Goal: Task Accomplishment & Management: Complete application form

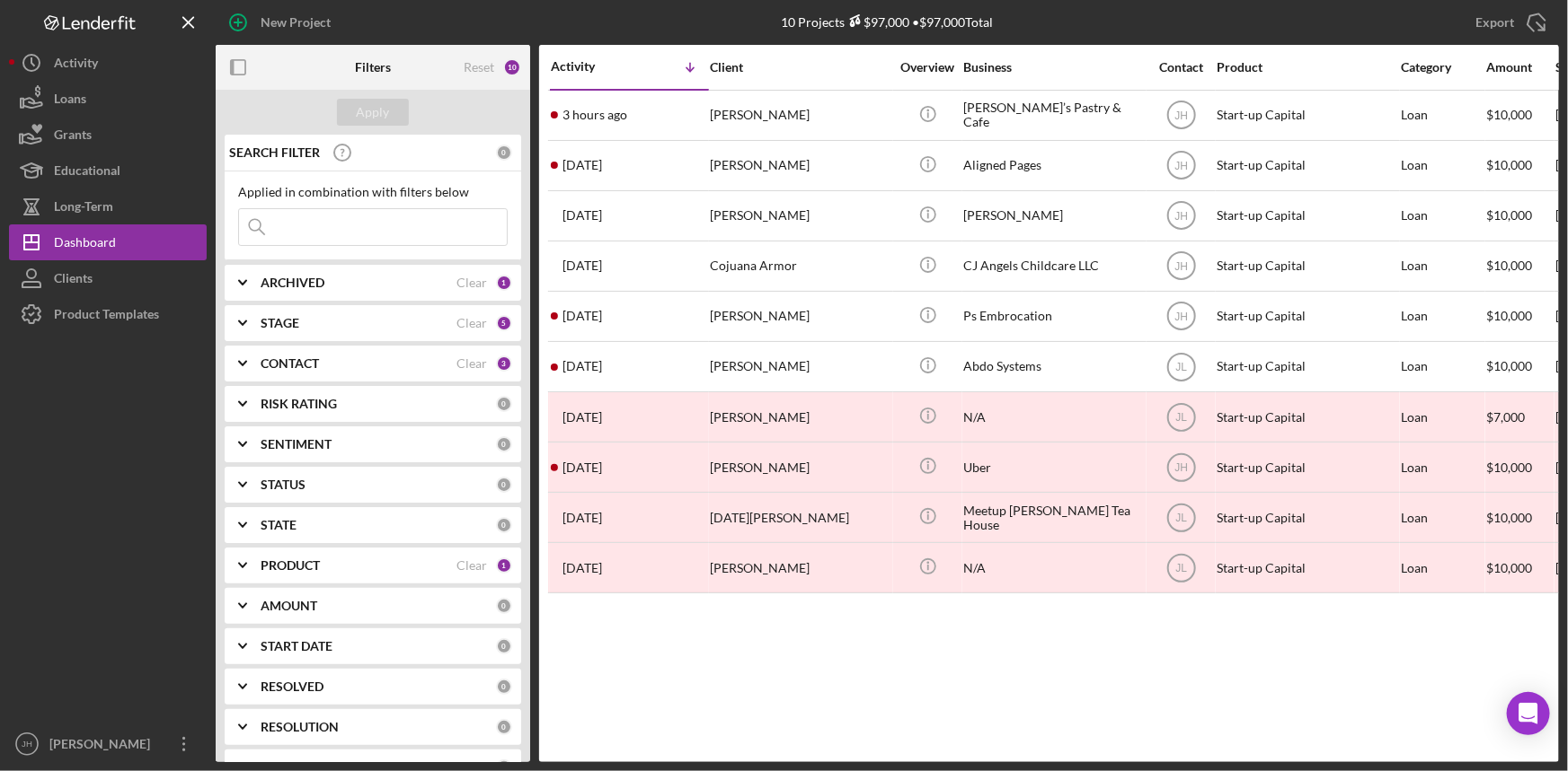
click at [324, 407] on b "RISK RATING" at bounding box center [299, 404] width 76 height 14
click at [308, 695] on div "PRODUCT Clear 1" at bounding box center [386, 683] width 251 height 36
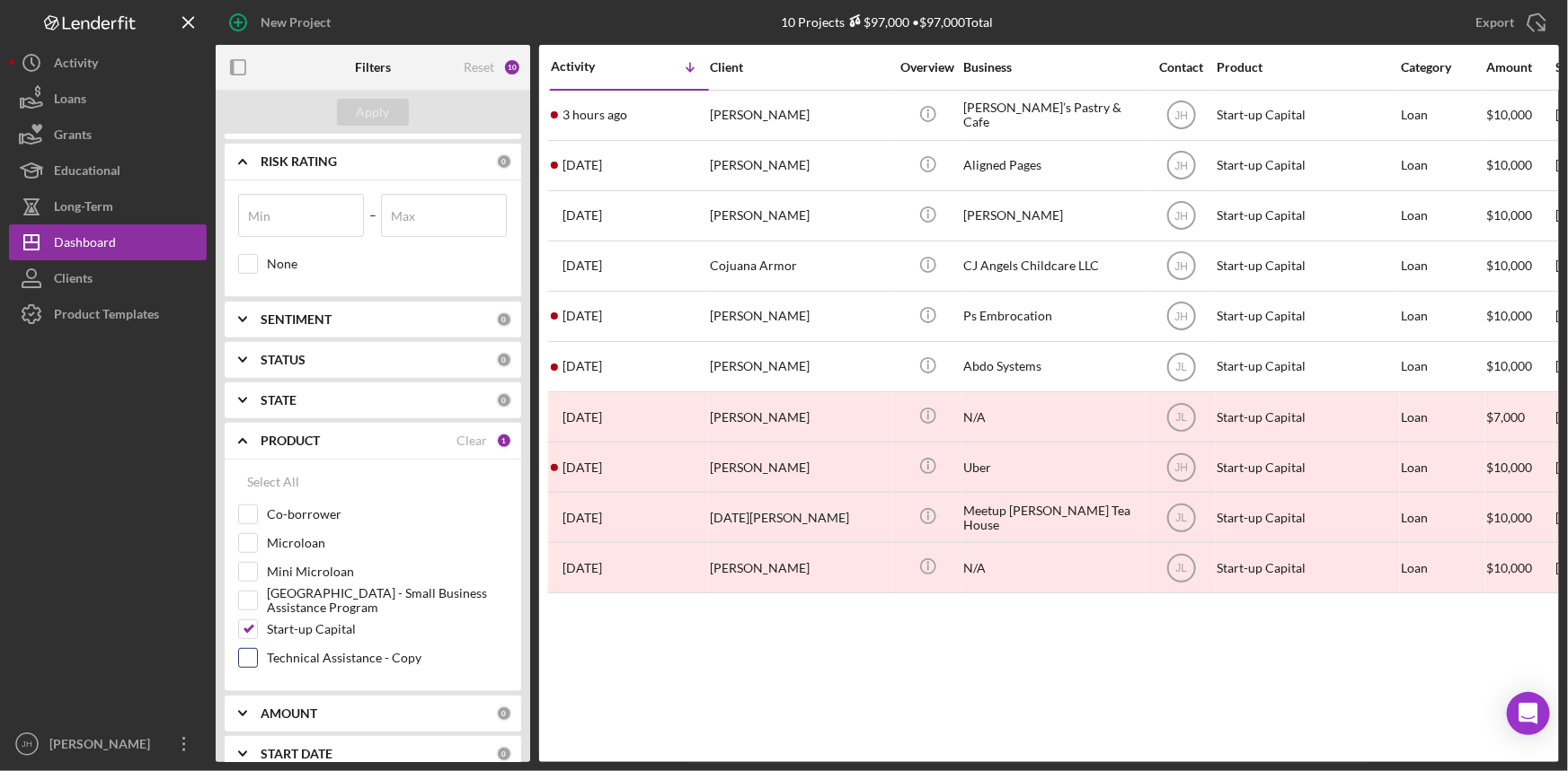
scroll to position [244, 0]
click at [303, 570] on label "Mini Microloan" at bounding box center [387, 570] width 241 height 18
click at [257, 570] on input "Mini Microloan" at bounding box center [248, 570] width 18 height 18
checkbox input "true"
click at [312, 623] on label "Start-up Capital" at bounding box center [387, 627] width 241 height 18
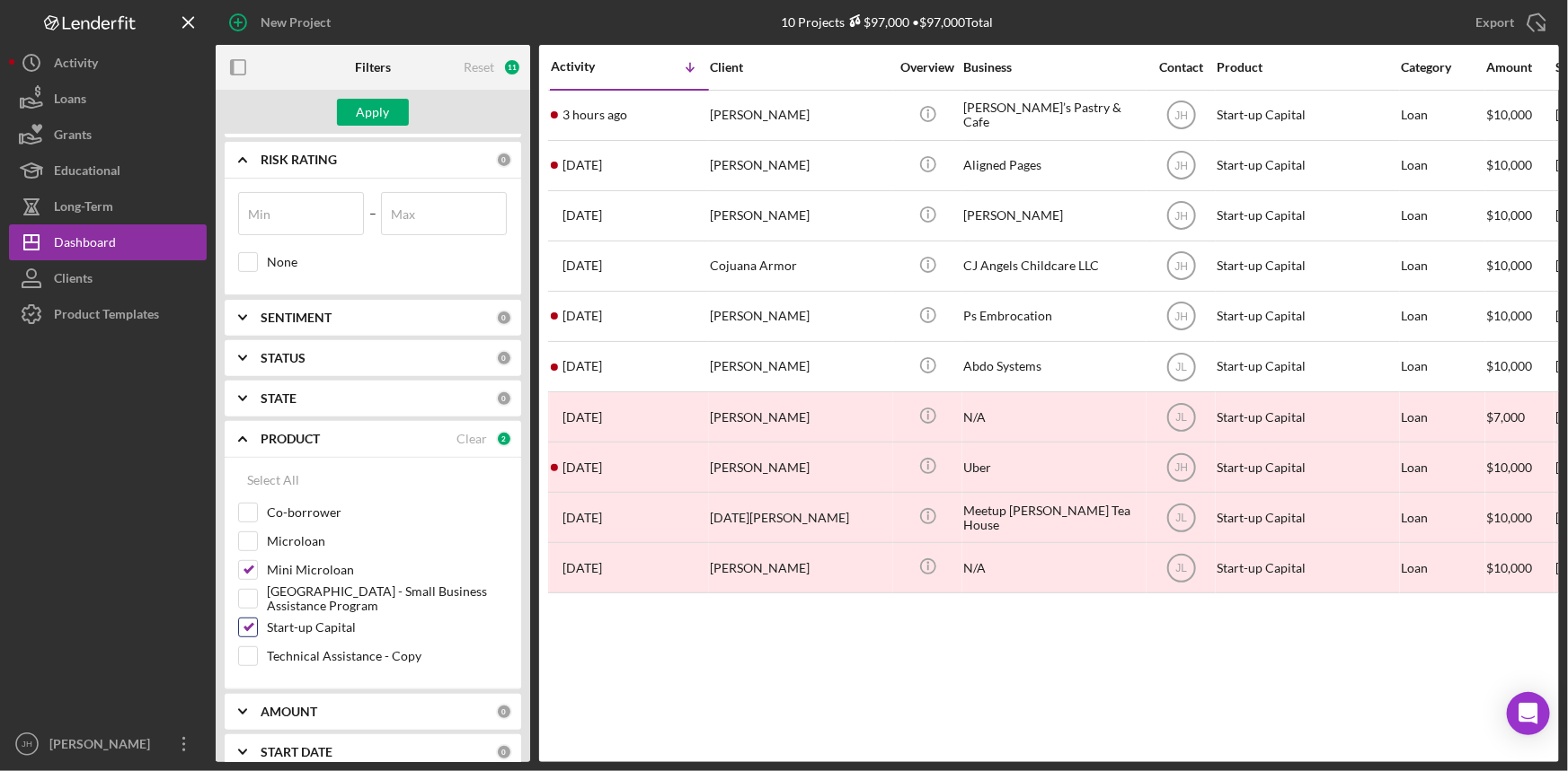
click at [257, 623] on input "Start-up Capital" at bounding box center [248, 627] width 18 height 18
checkbox input "false"
click at [381, 107] on div "Apply" at bounding box center [373, 112] width 33 height 27
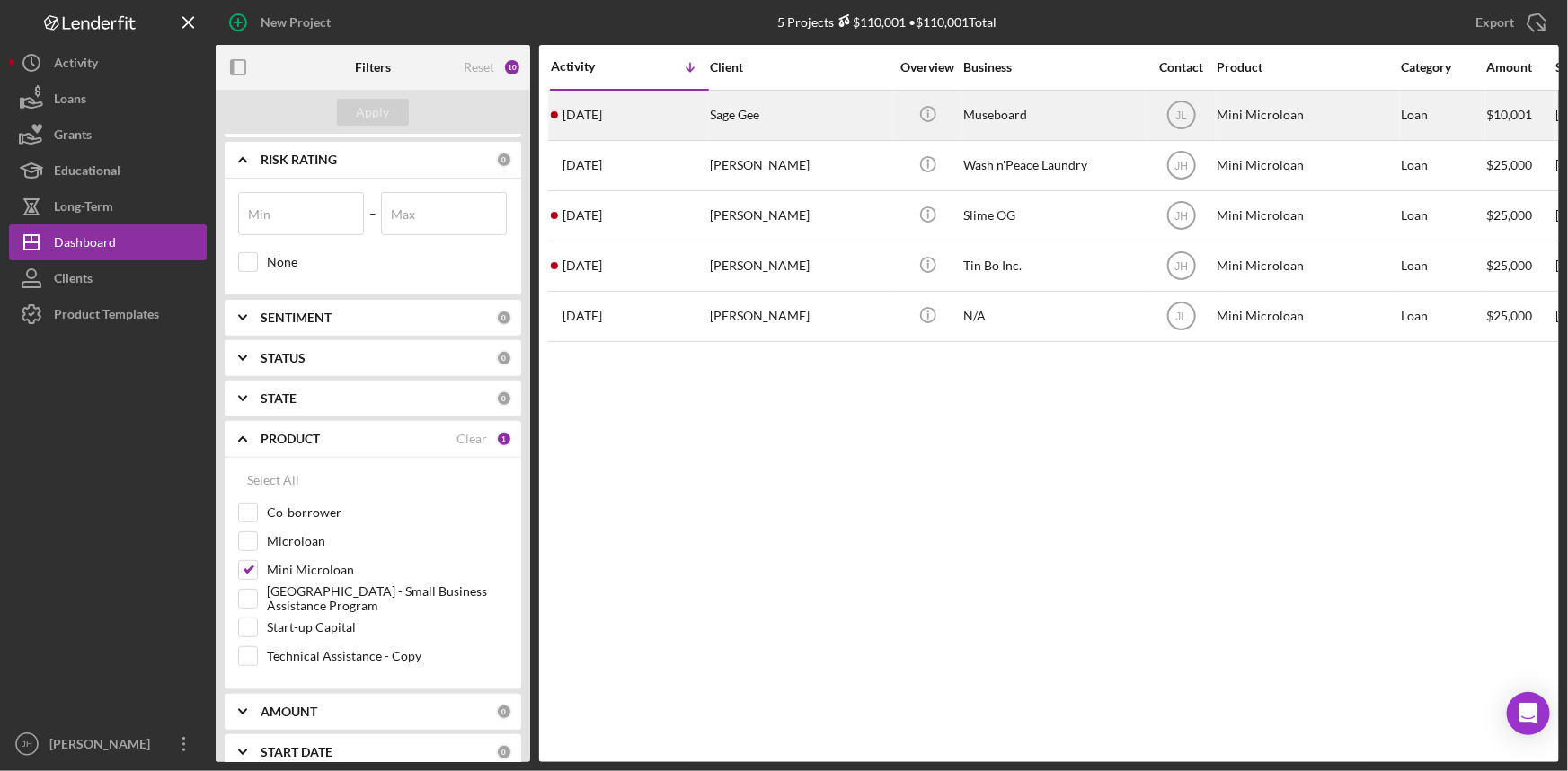
drag, startPoint x: 790, startPoint y: 115, endPoint x: 802, endPoint y: 119, distance: 12.6
click at [802, 119] on div "Sage Gee" at bounding box center [800, 115] width 180 height 48
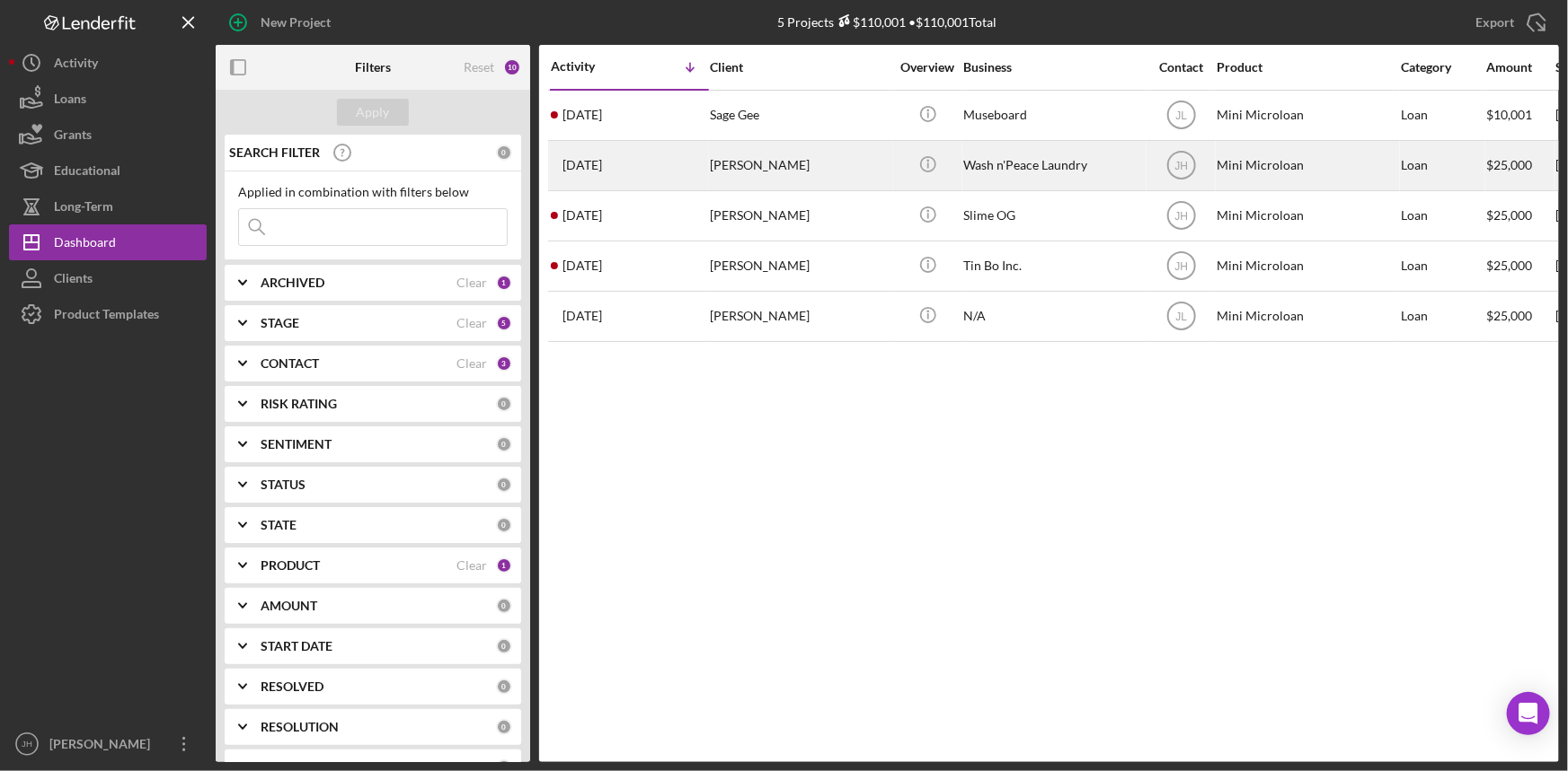
click at [799, 165] on div "[PERSON_NAME]" at bounding box center [800, 166] width 180 height 48
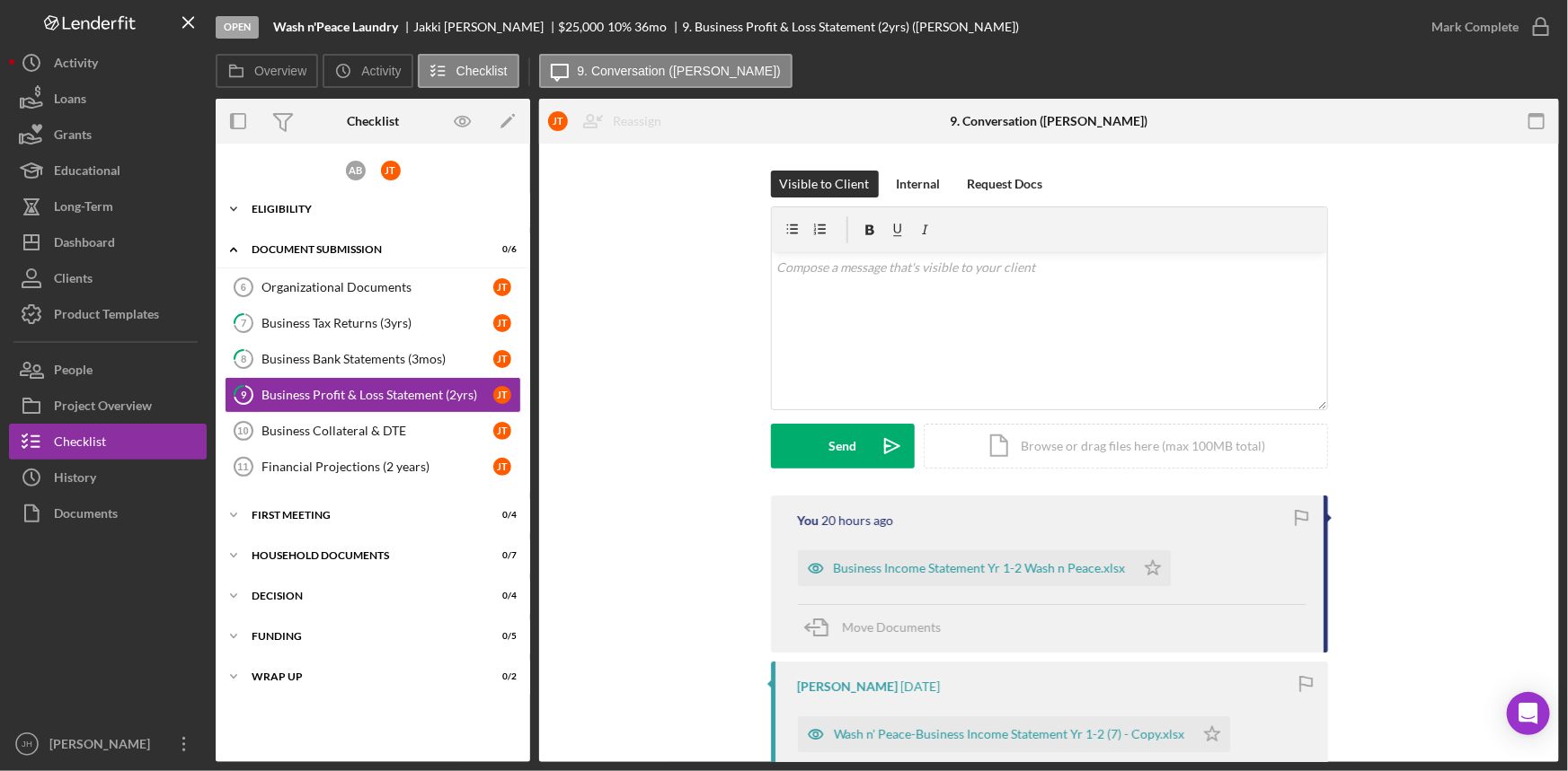
click at [327, 212] on div "Eligibility" at bounding box center [380, 209] width 256 height 10
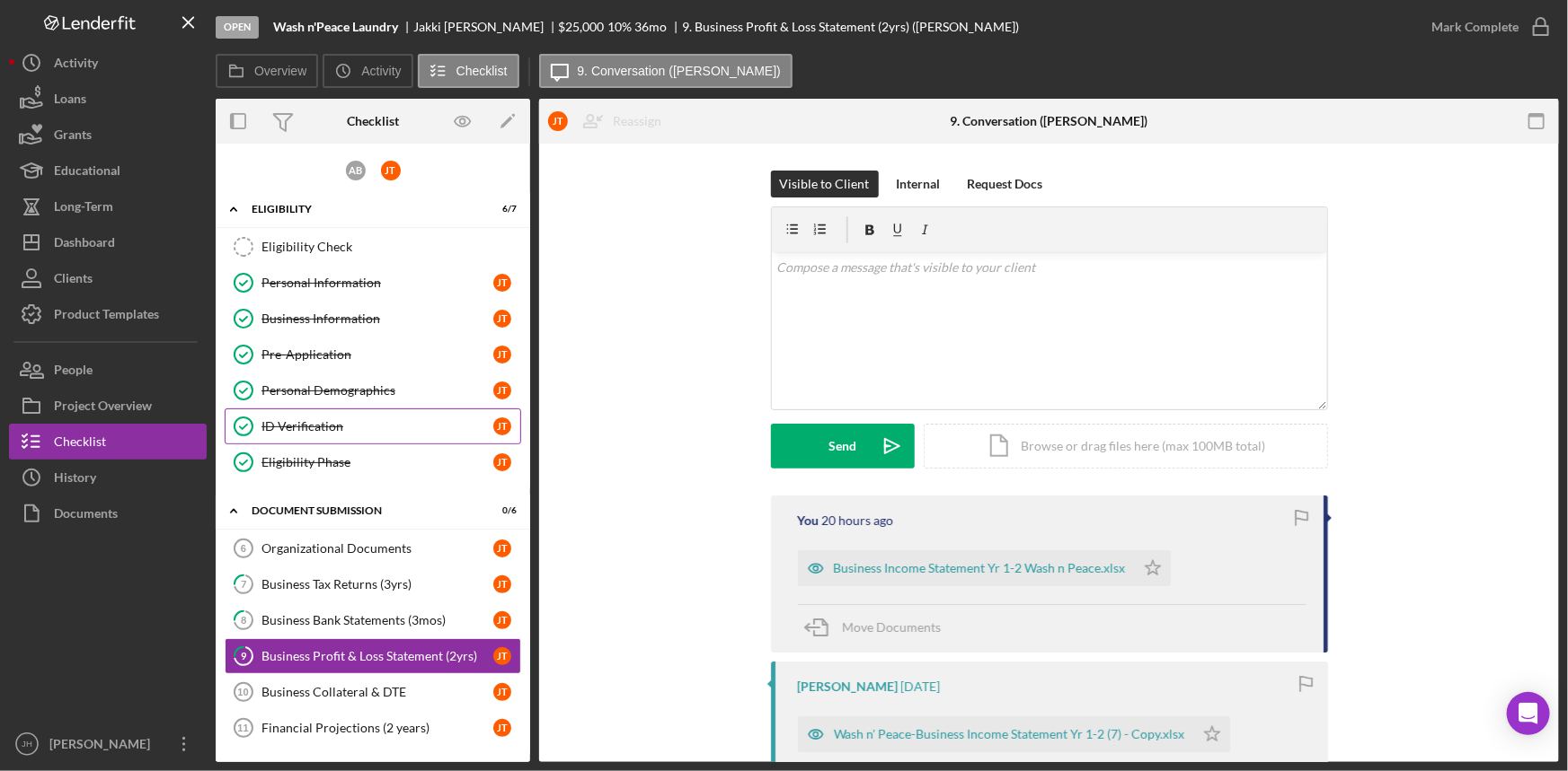
click at [350, 424] on div "ID Verification" at bounding box center [378, 426] width 232 height 14
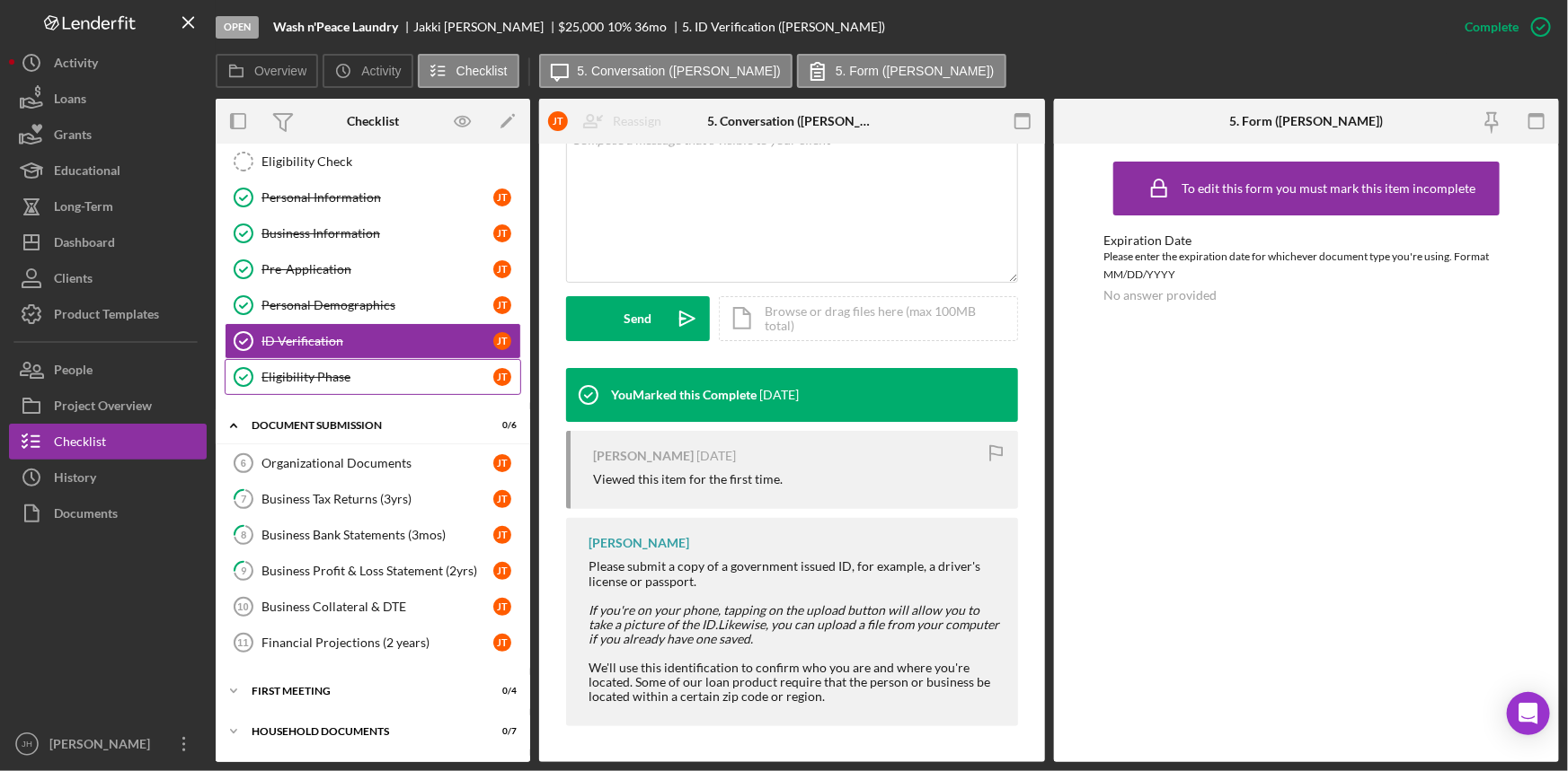
scroll to position [201, 0]
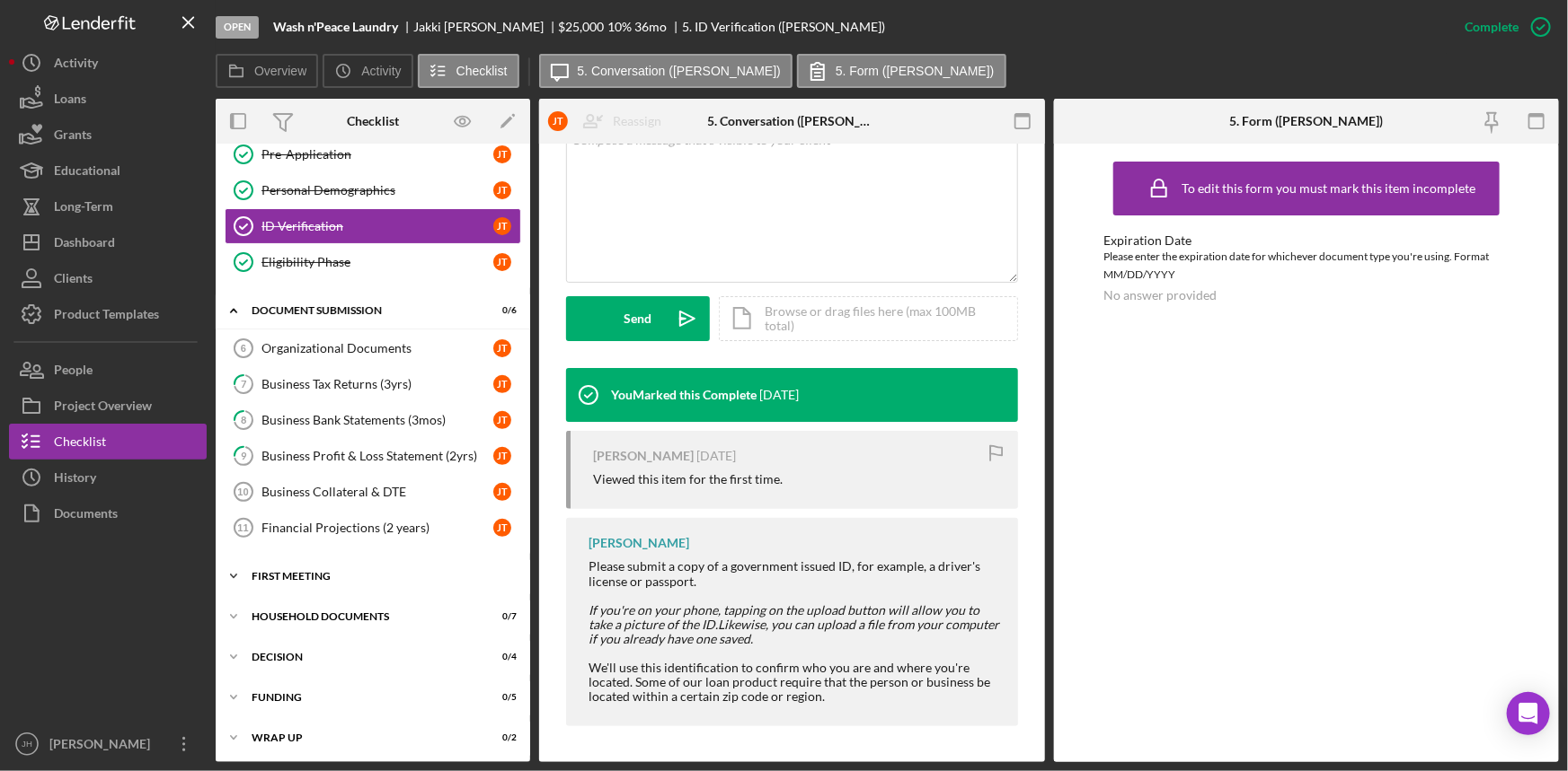
click at [393, 582] on div "Icon/Expander First Meeting 0 / 4" at bounding box center [373, 576] width 315 height 36
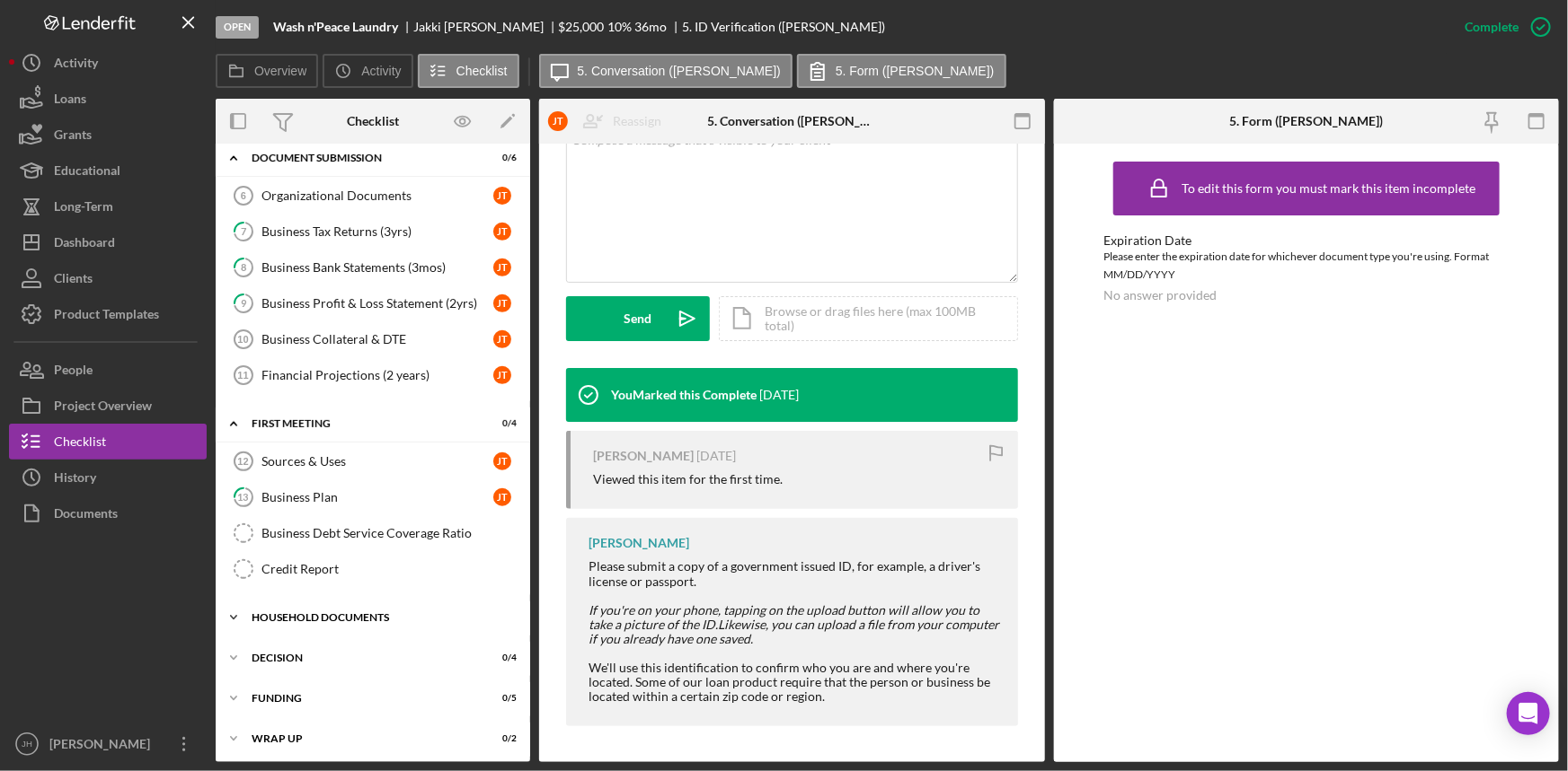
click at [385, 600] on div "Icon/Expander Household Documents 0 / 7" at bounding box center [373, 618] width 315 height 36
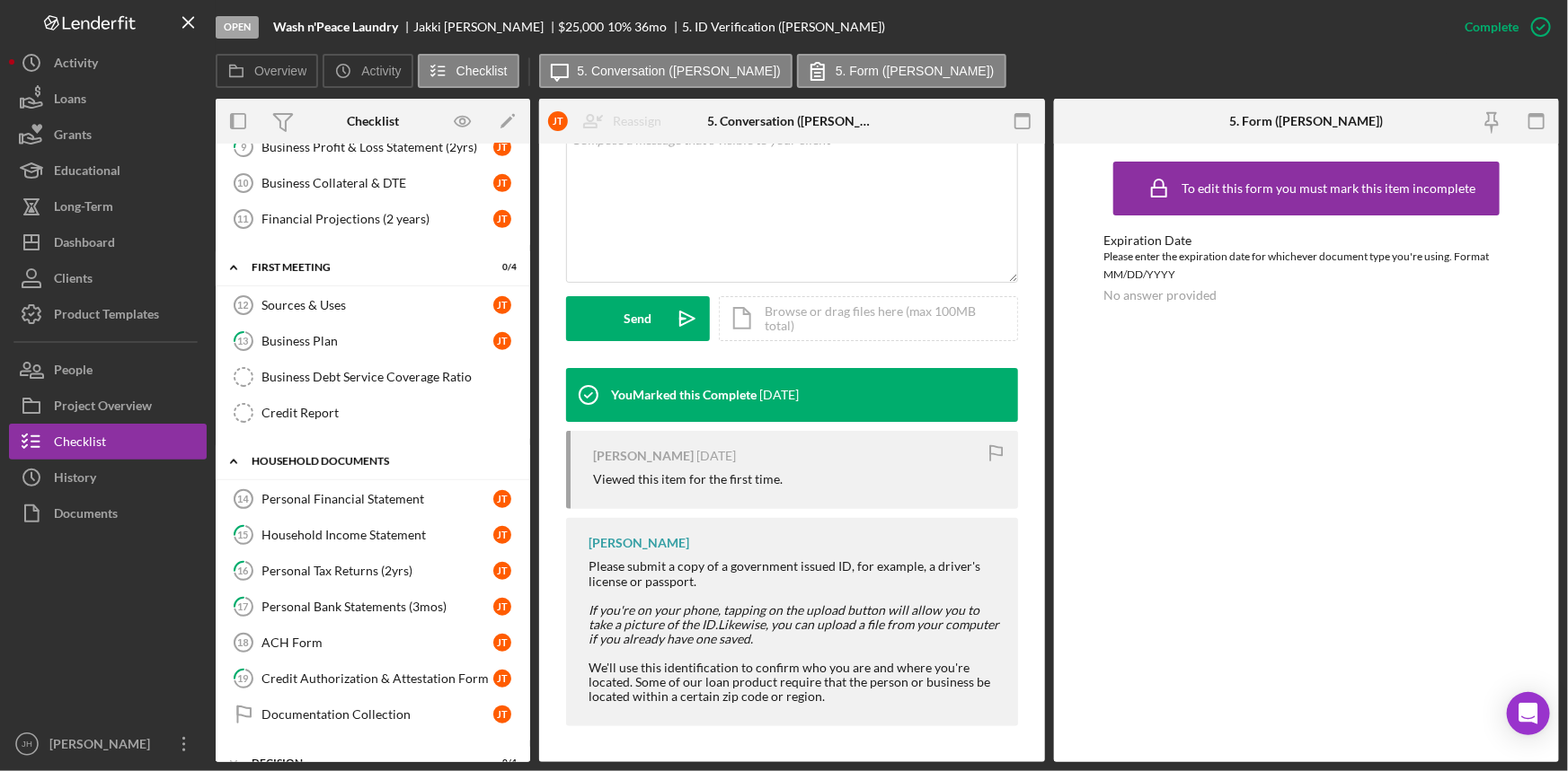
scroll to position [517, 0]
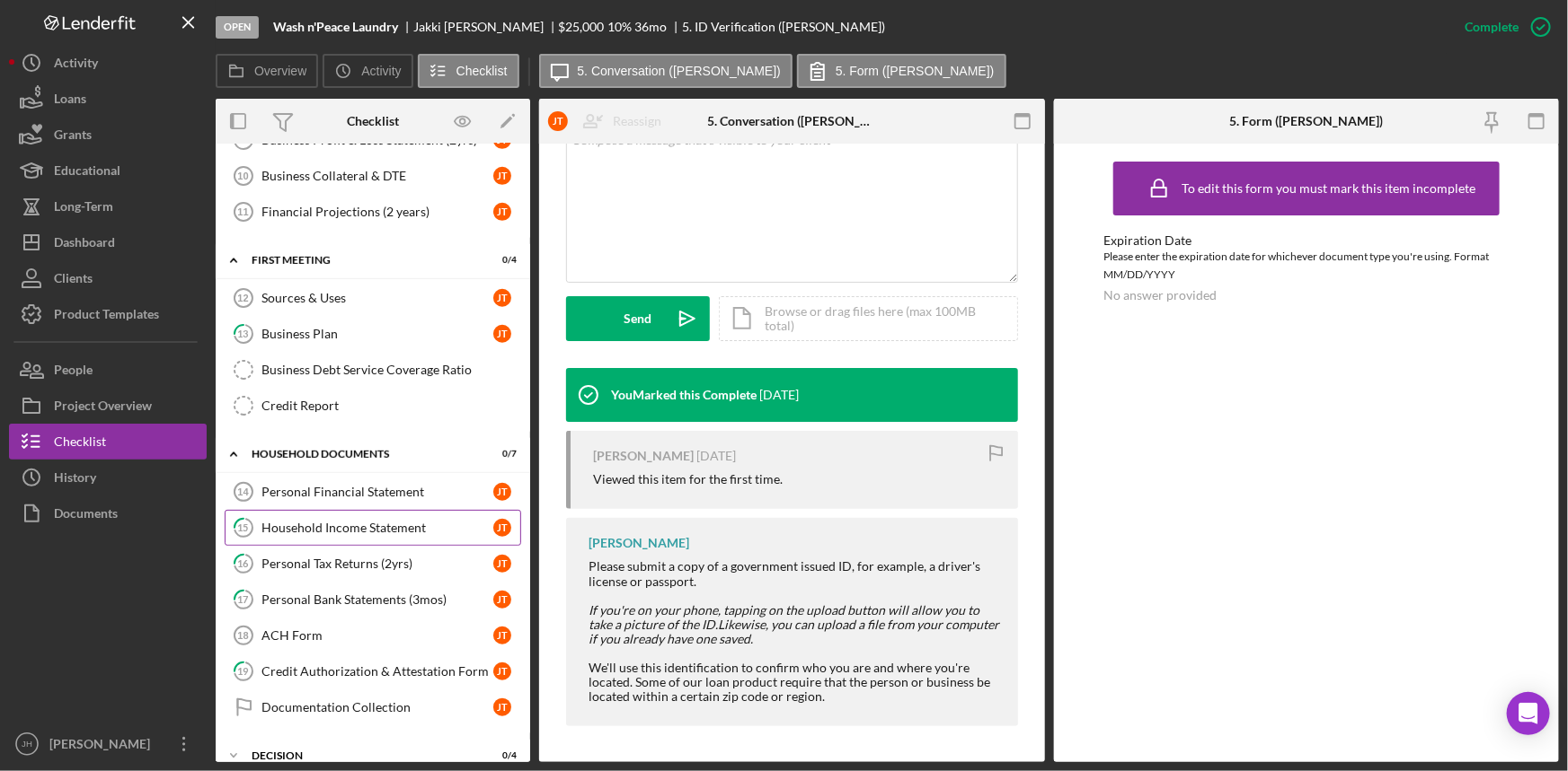
click at [380, 514] on link "15 Household Income Statement J T" at bounding box center [372, 528] width 297 height 36
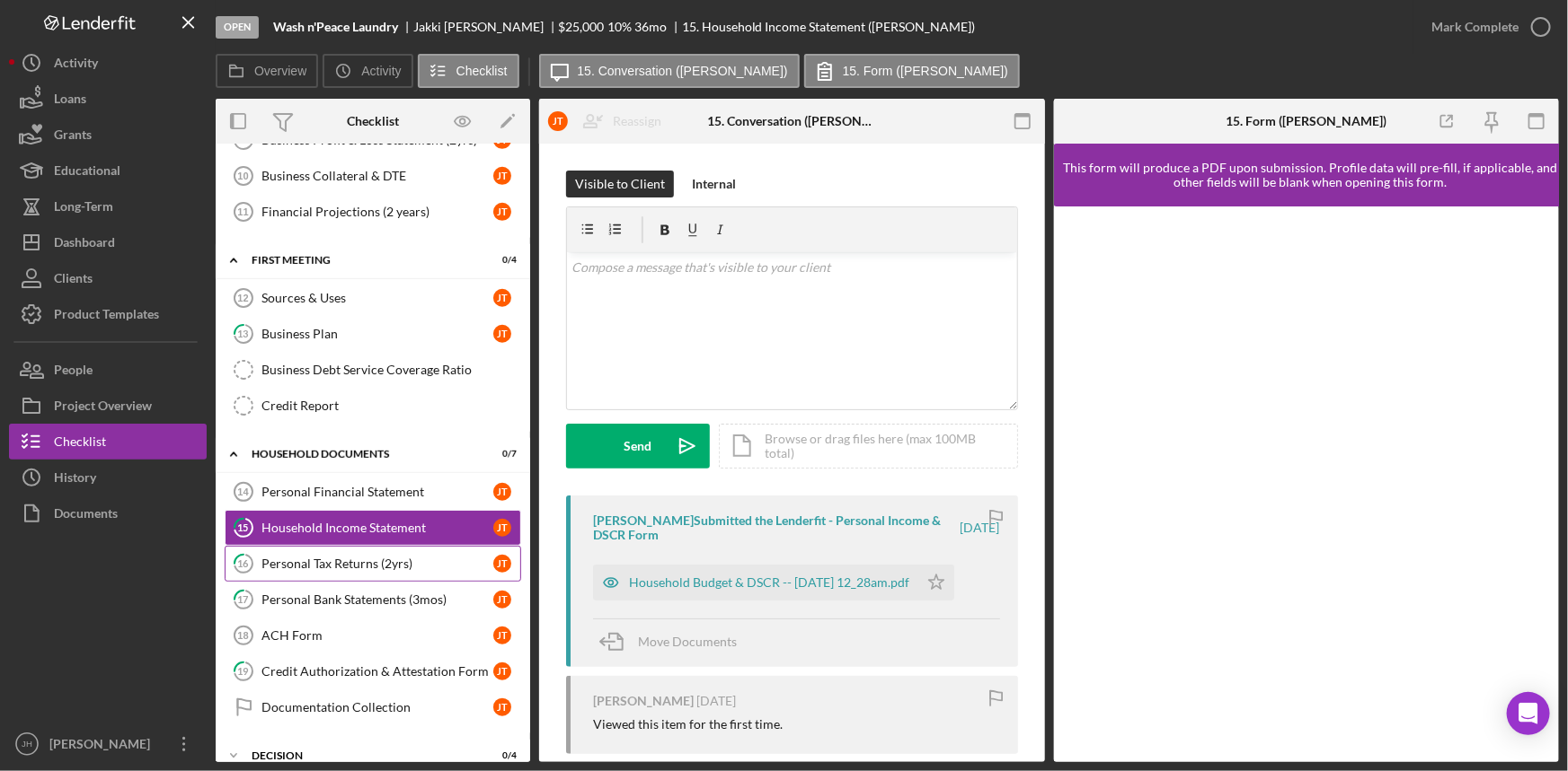
click at [409, 556] on div "Personal Tax Returns (2yrs)" at bounding box center [378, 563] width 232 height 14
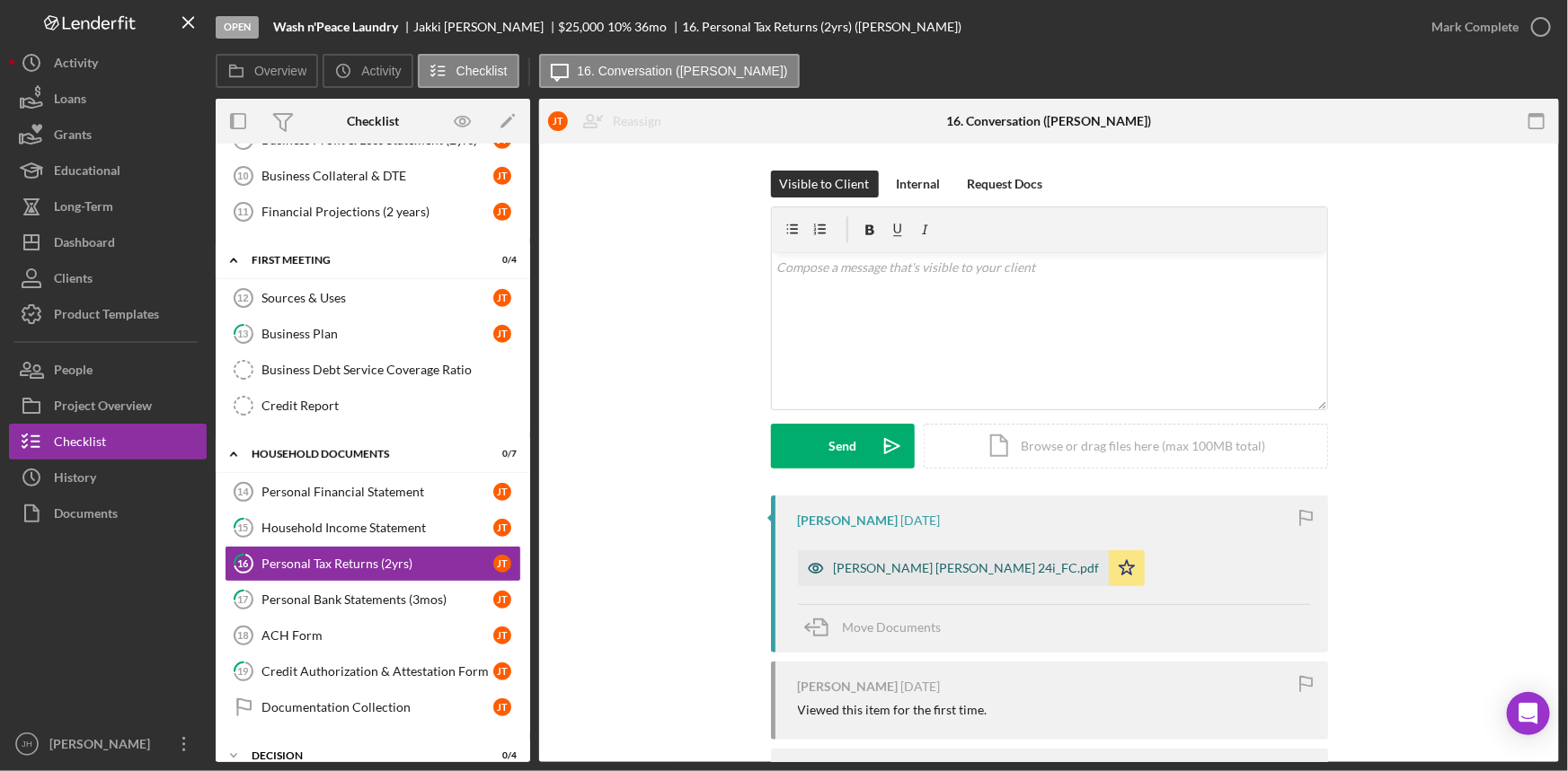
click at [837, 559] on div "[PERSON_NAME] [PERSON_NAME] 24i_FC.pdf" at bounding box center [953, 569] width 311 height 36
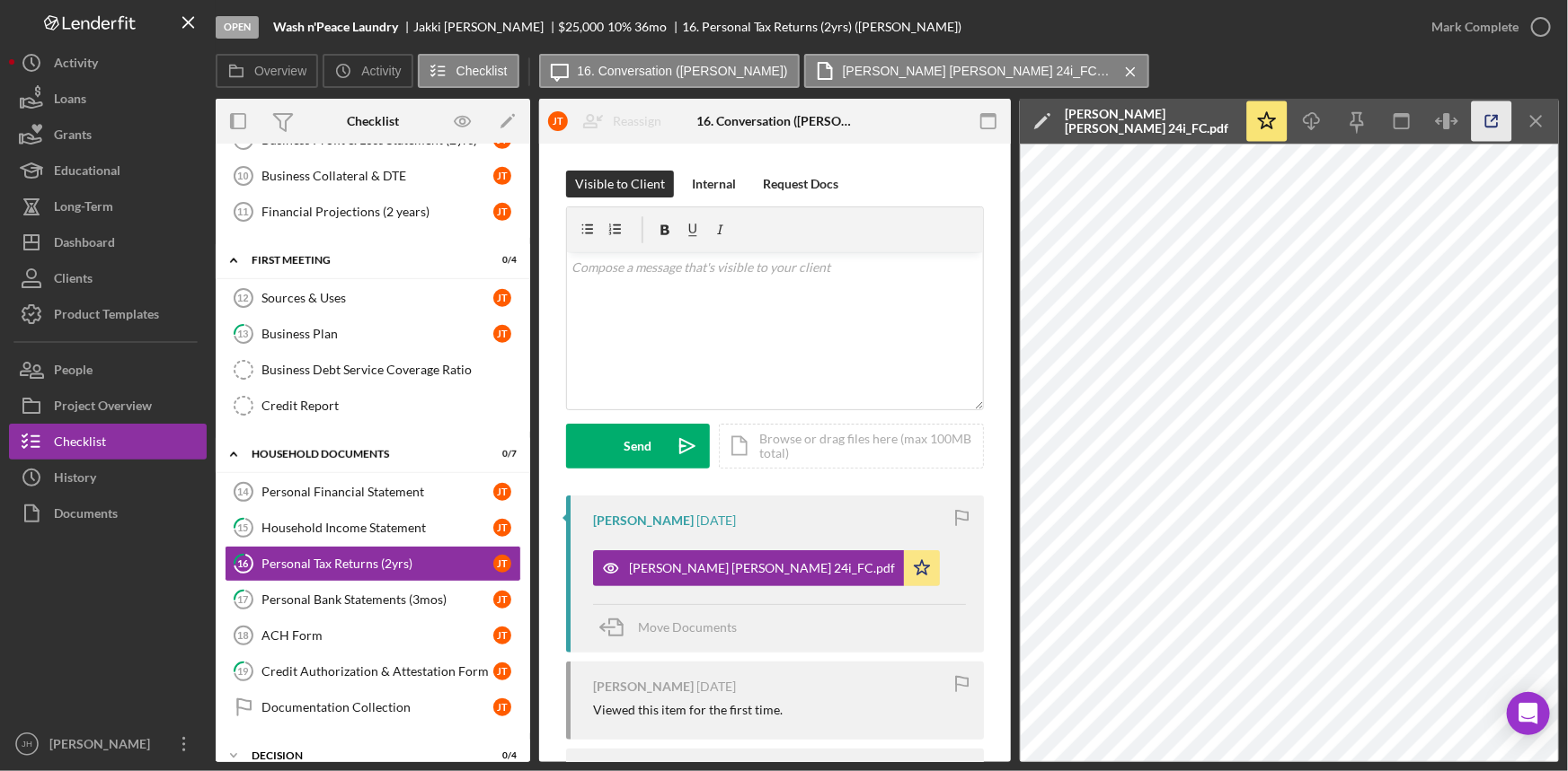
click at [1499, 126] on icon "button" at bounding box center [1492, 121] width 40 height 40
